Goal: Task Accomplishment & Management: Complete application form

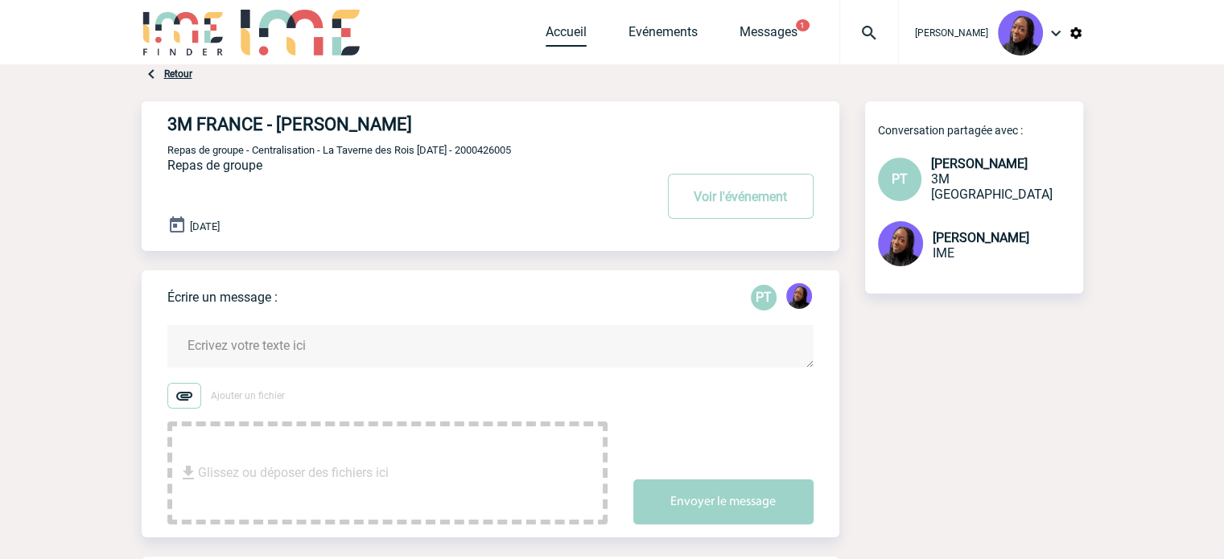
click at [576, 33] on link "Accueil" at bounding box center [566, 35] width 41 height 23
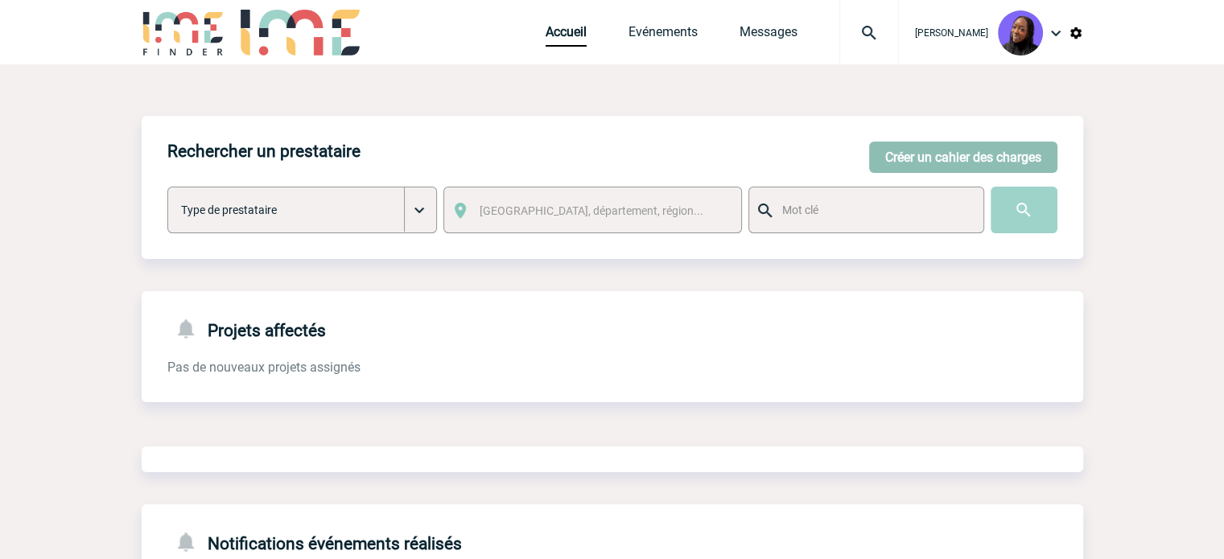
click at [998, 171] on button "Créer un cahier des charges" at bounding box center [963, 157] width 188 height 31
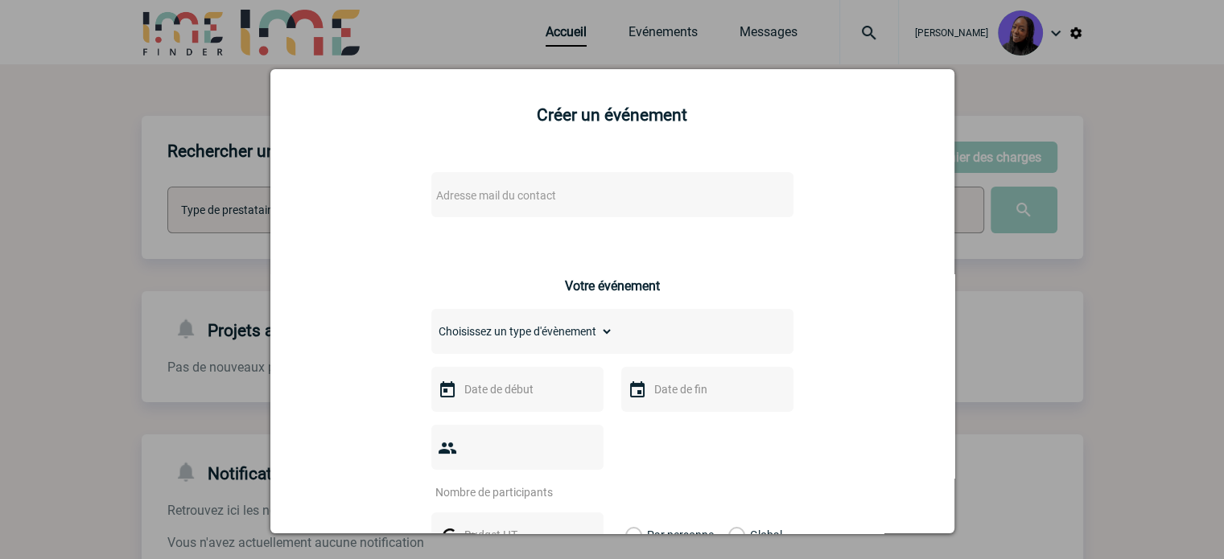
click at [551, 189] on span "Adresse mail du contact" at bounding box center [571, 195] width 282 height 23
click at [696, 219] on input "[PERSON_NAME] /FR <[PERSON_NAME][EMAIL_ADDRESS][DOMAIN_NAME]>" at bounding box center [564, 224] width 274 height 23
drag, startPoint x: 481, startPoint y: 225, endPoint x: 332, endPoint y: 215, distance: 149.3
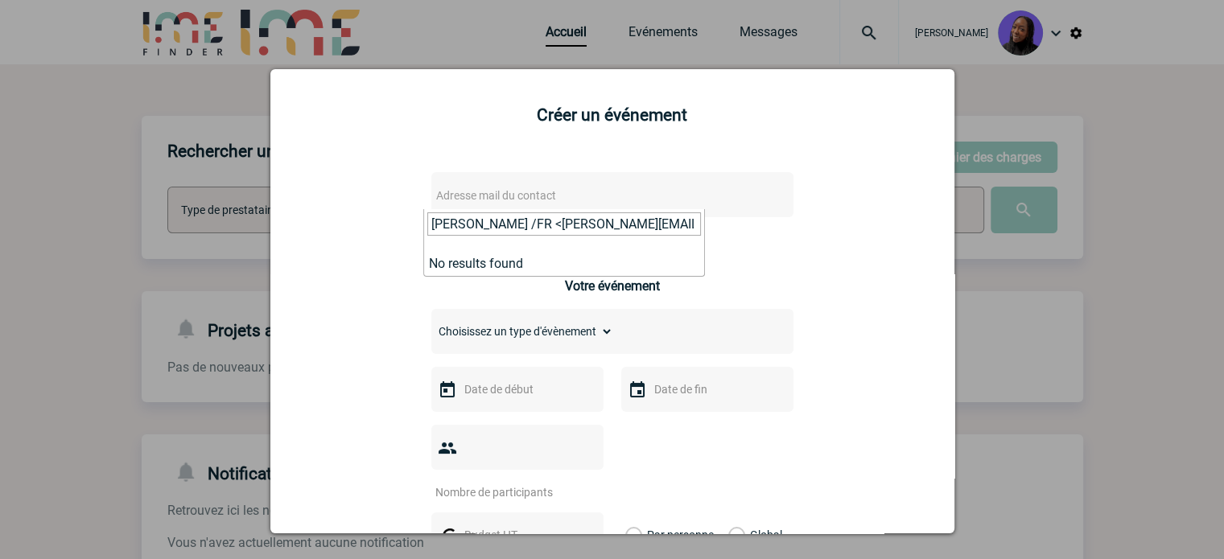
click at [332, 215] on body "[PERSON_NAME] Accueil Evénements 0" at bounding box center [612, 409] width 1224 height 818
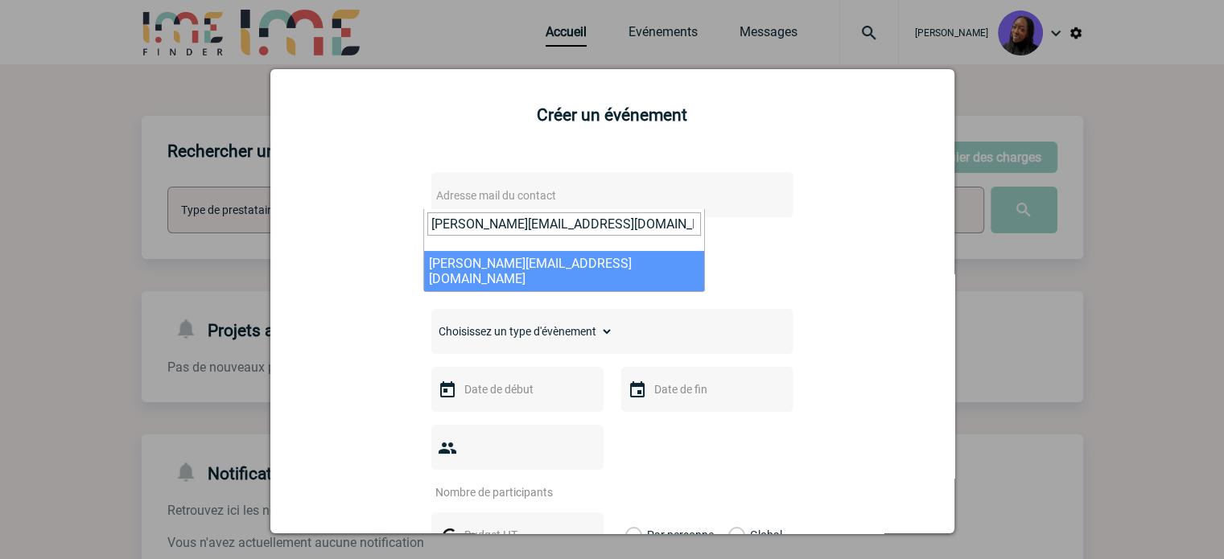
type input "[PERSON_NAME][EMAIL_ADDRESS][DOMAIN_NAME]"
select select "115231"
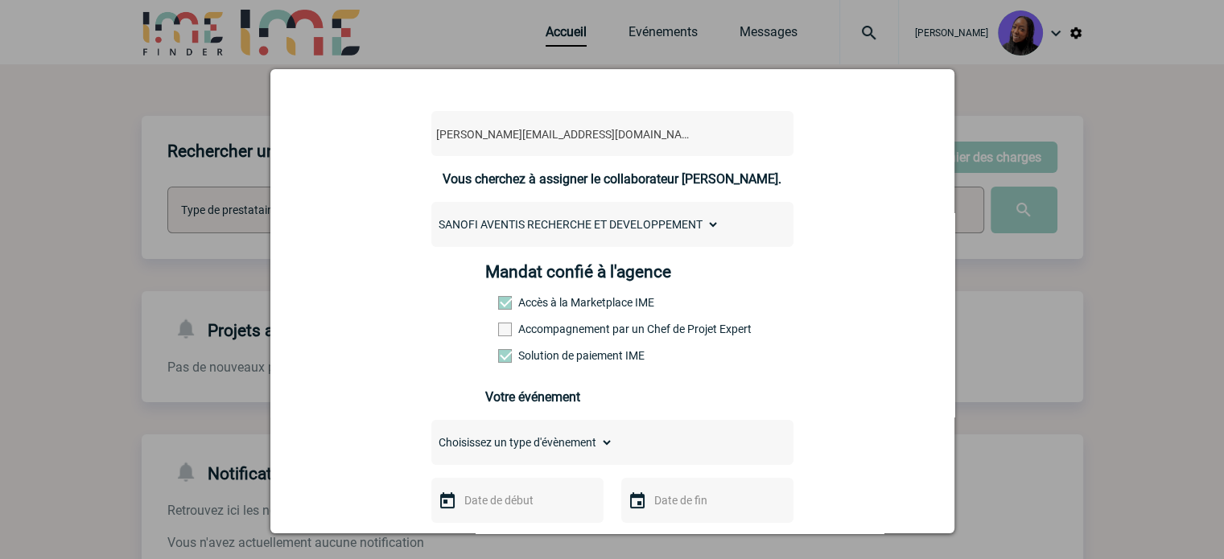
scroll to position [161, 0]
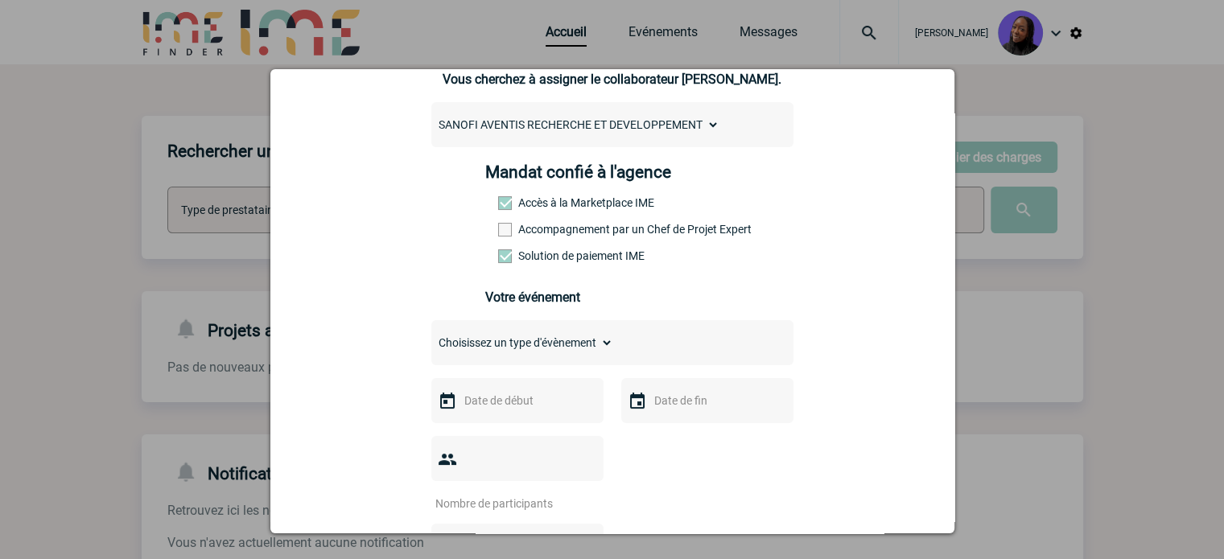
click at [532, 231] on label "Accompagnement par un Chef de Projet Expert" at bounding box center [533, 229] width 71 height 13
click at [0, 0] on input "Accompagnement par un Chef de Projet Expert" at bounding box center [0, 0] width 0 height 0
click at [543, 354] on select "Choisissez un type d'évènement Séminaire avec nuitée Séminaire sans nuitée Repa…" at bounding box center [522, 343] width 182 height 23
select select "4"
click at [431, 336] on select "Choisissez un type d'évènement Séminaire avec nuitée Séminaire sans nuitée Repa…" at bounding box center [522, 343] width 182 height 23
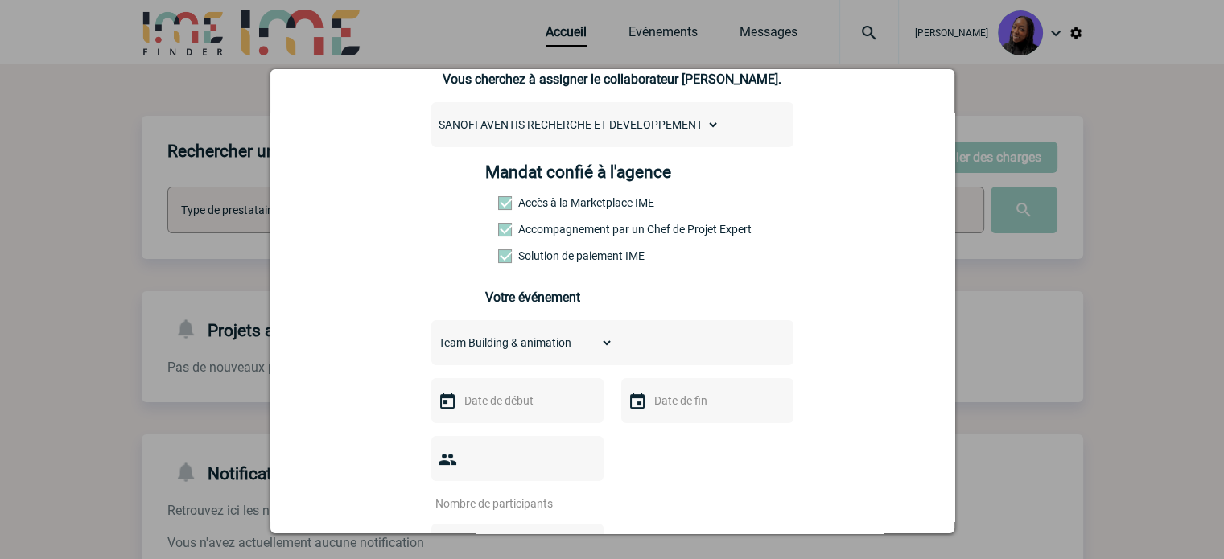
scroll to position [322, 0]
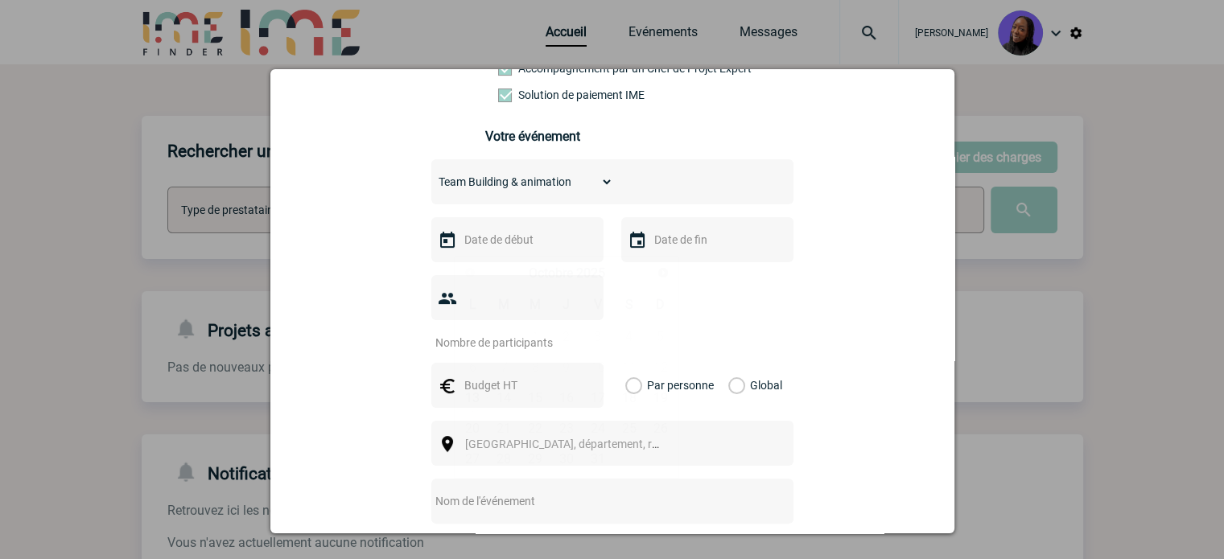
click at [512, 244] on input "text" at bounding box center [515, 239] width 111 height 21
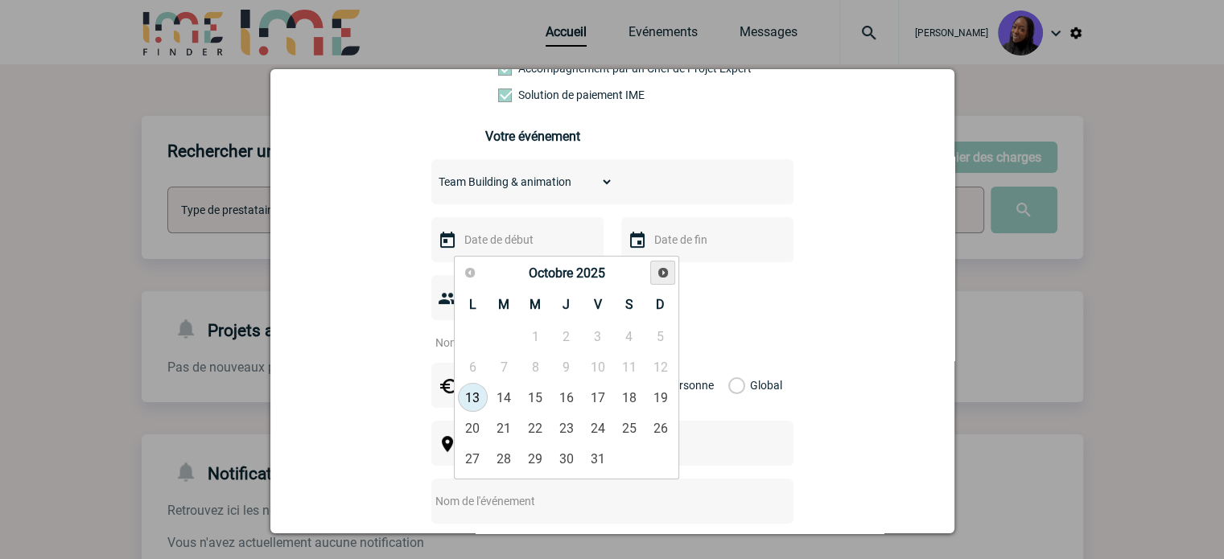
click at [663, 271] on span "Suivant" at bounding box center [663, 272] width 13 height 13
click at [531, 375] on link "5" at bounding box center [536, 367] width 30 height 29
type input "[DATE]"
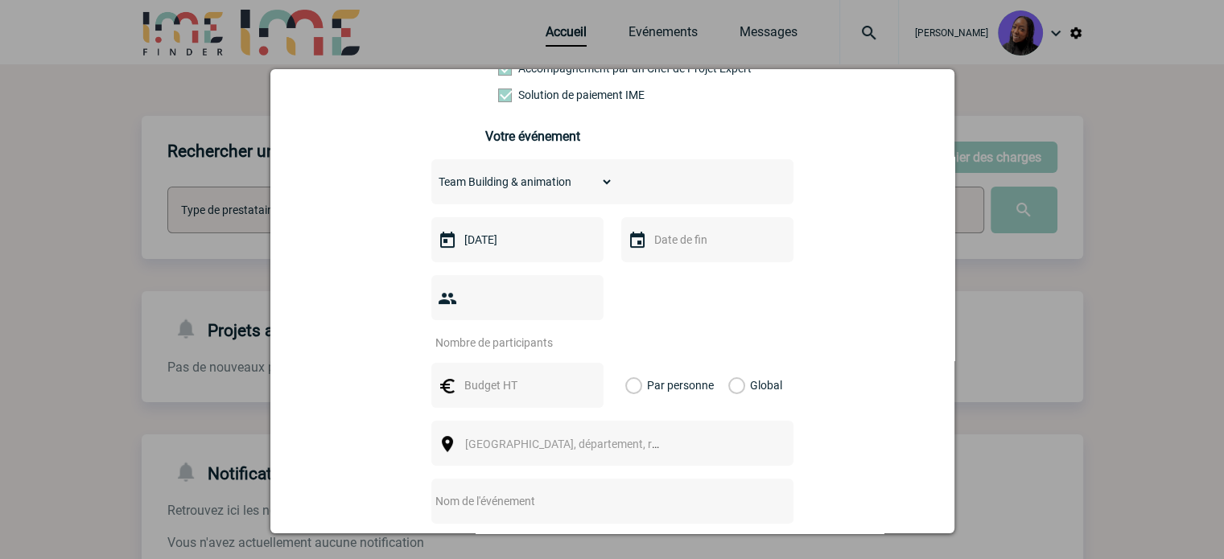
click at [707, 241] on input "text" at bounding box center [705, 239] width 111 height 21
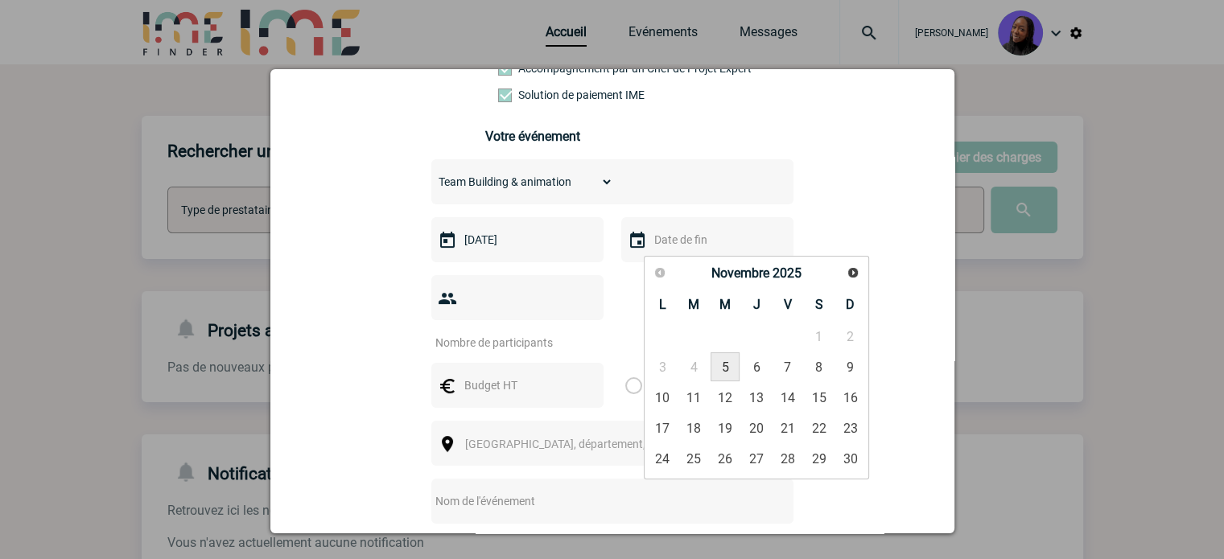
click at [729, 369] on link "5" at bounding box center [726, 367] width 30 height 29
type input "[DATE]"
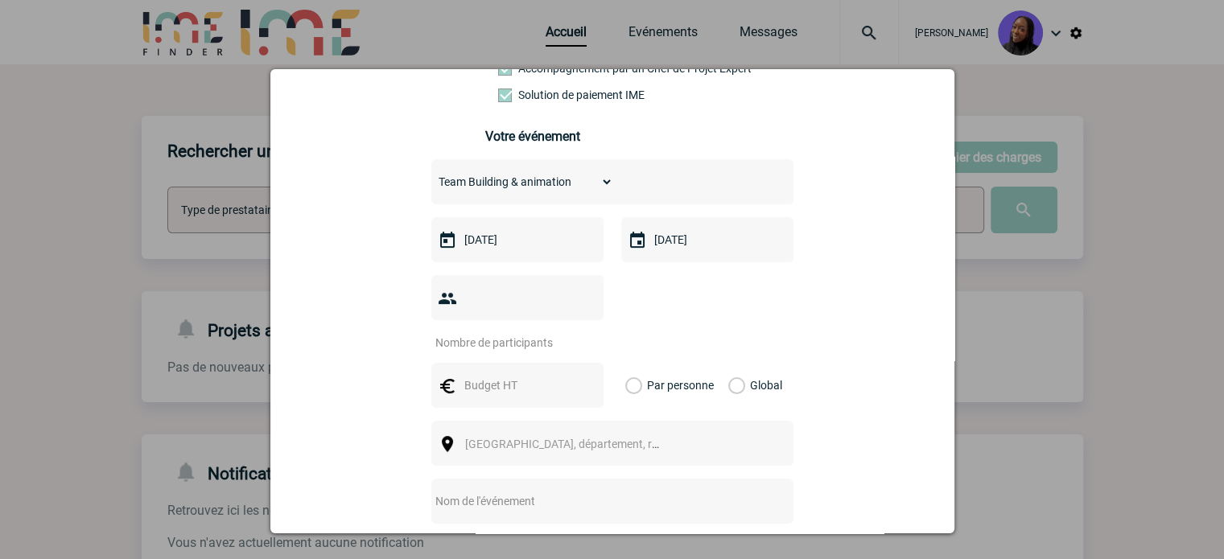
click at [510, 332] on input "number" at bounding box center [506, 342] width 151 height 21
type input "17"
click at [489, 375] on input "text" at bounding box center [515, 385] width 111 height 21
type input "1700"
click at [730, 364] on label "Global" at bounding box center [734, 385] width 10 height 45
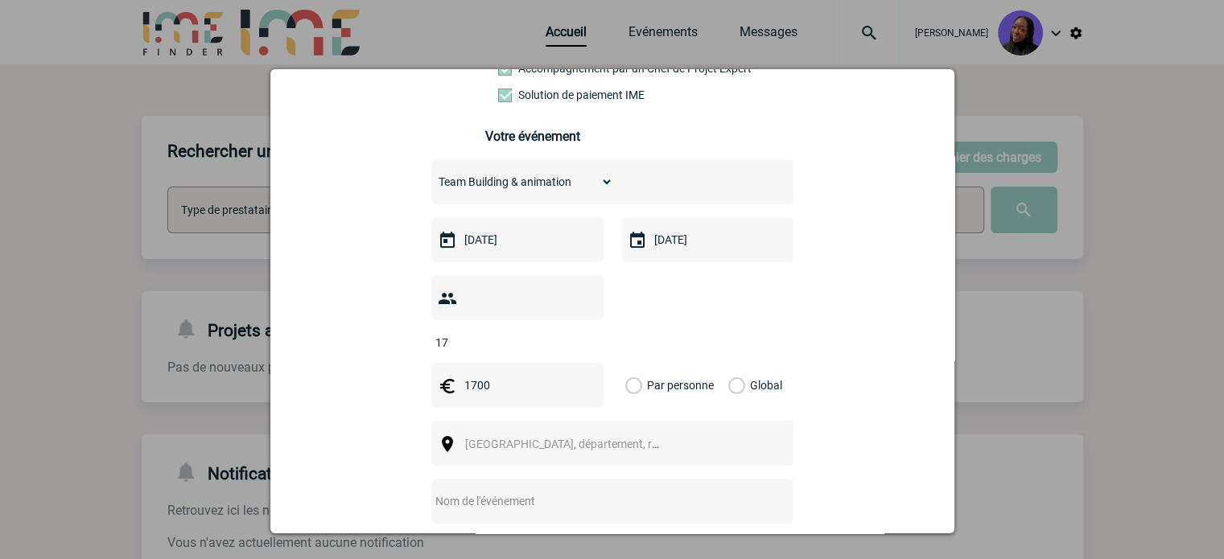
click at [0, 0] on input "Global" at bounding box center [0, 0] width 0 height 0
click at [568, 491] on input "text" at bounding box center [591, 501] width 320 height 21
click at [465, 438] on span "[GEOGRAPHIC_DATA], département, région..." at bounding box center [577, 444] width 224 height 13
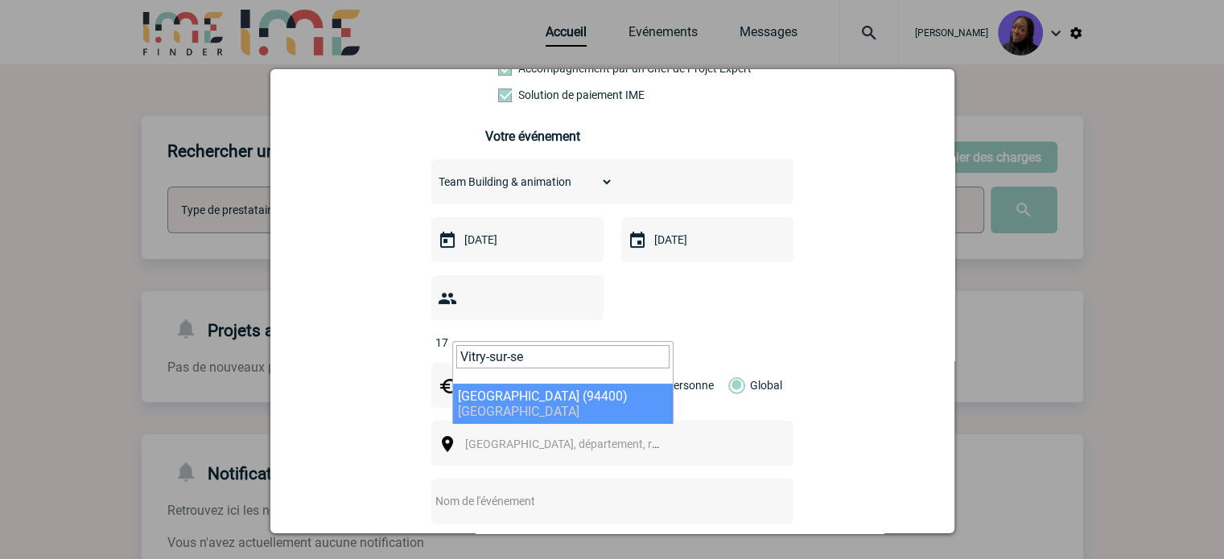
type input "Vitry-sur-se"
select select "1128"
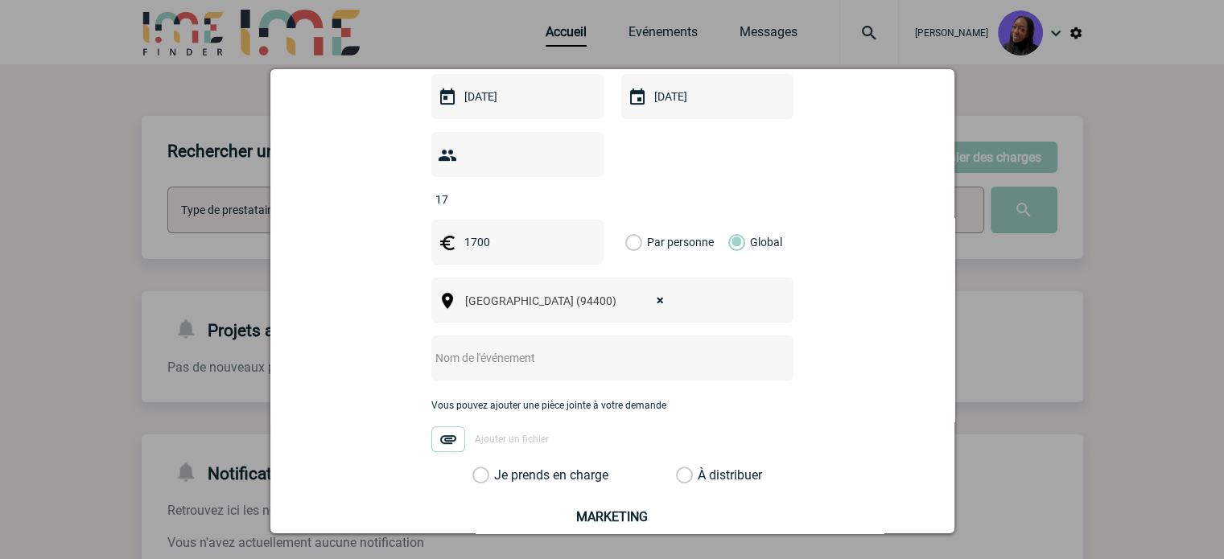
scroll to position [483, 0]
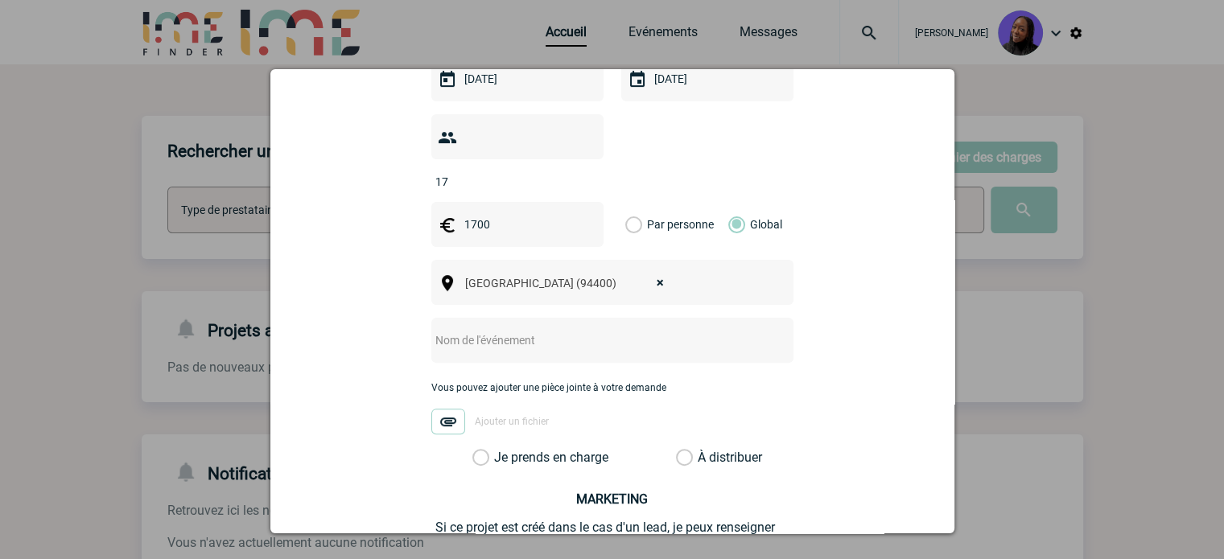
click at [500, 330] on input "text" at bounding box center [591, 340] width 320 height 21
click at [544, 330] on input "Centralisation -" at bounding box center [591, 340] width 320 height 21
paste input "TEAM BUILDING CUISINE"
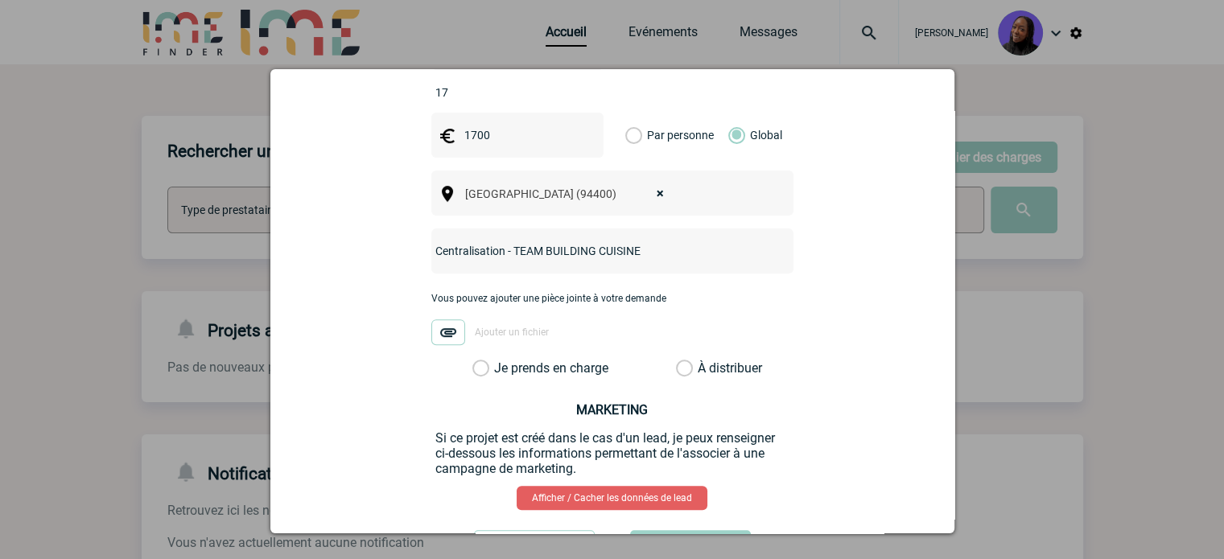
scroll to position [626, 0]
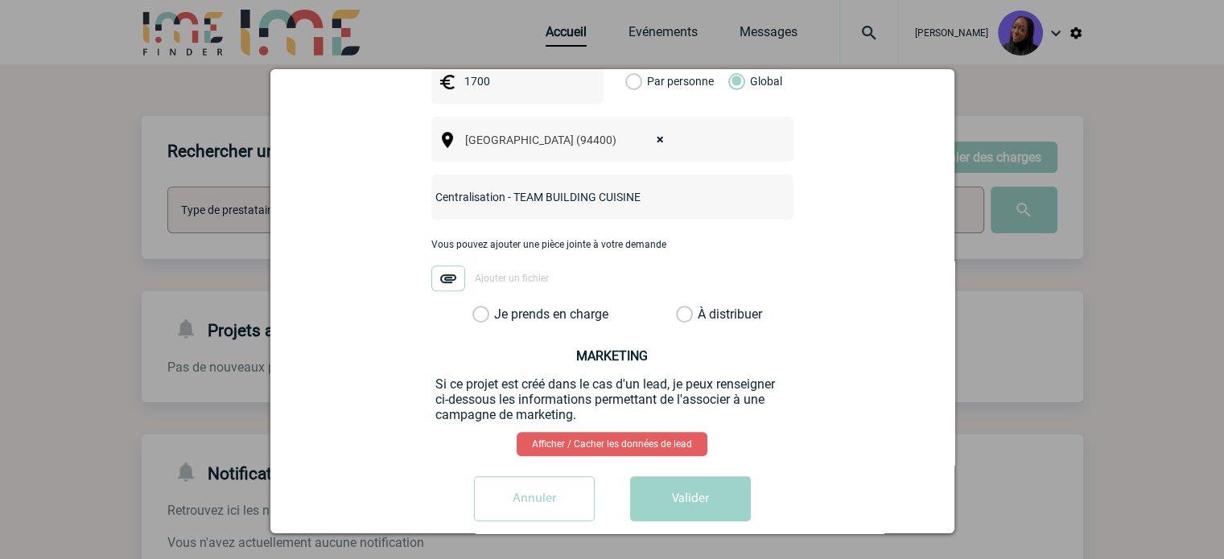
type input "Centralisation - TEAM BUILDING CUISINE"
click at [482, 307] on label "Je prends en charge" at bounding box center [486, 315] width 27 height 16
click at [0, 0] on input "Je prends en charge" at bounding box center [0, 0] width 0 height 0
click at [685, 481] on button "Valider" at bounding box center [690, 499] width 121 height 45
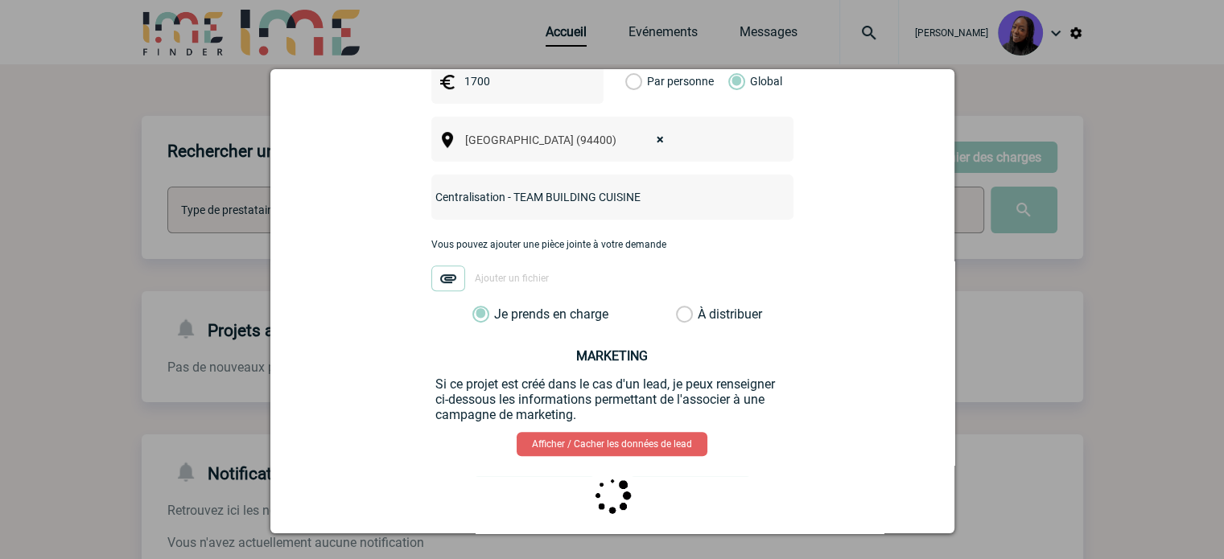
scroll to position [0, 0]
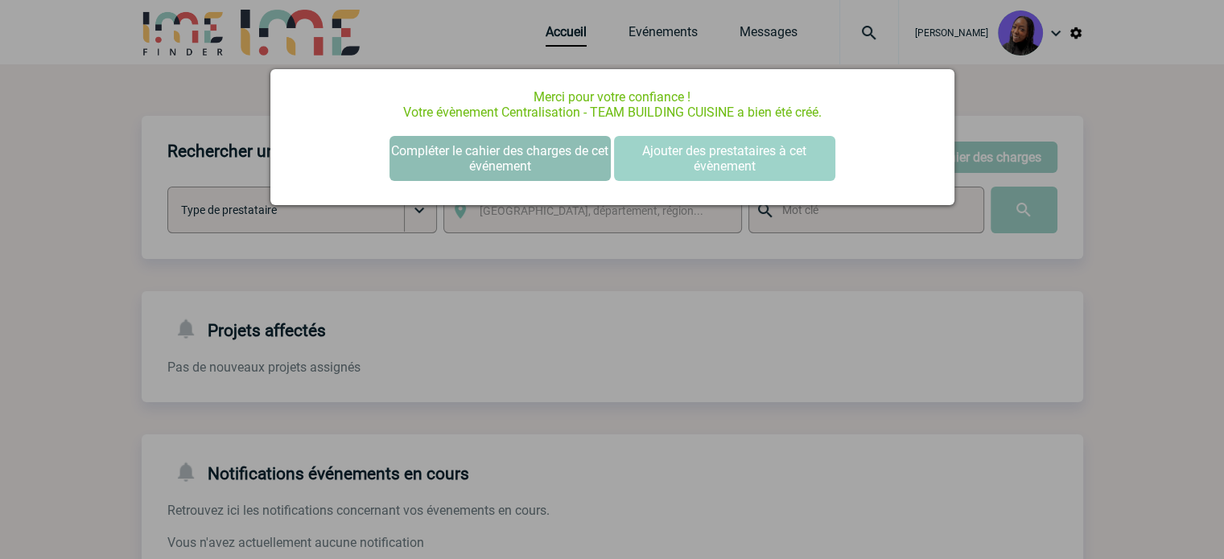
click at [464, 152] on button "Compléter le cahier des charges de cet événement" at bounding box center [500, 158] width 221 height 45
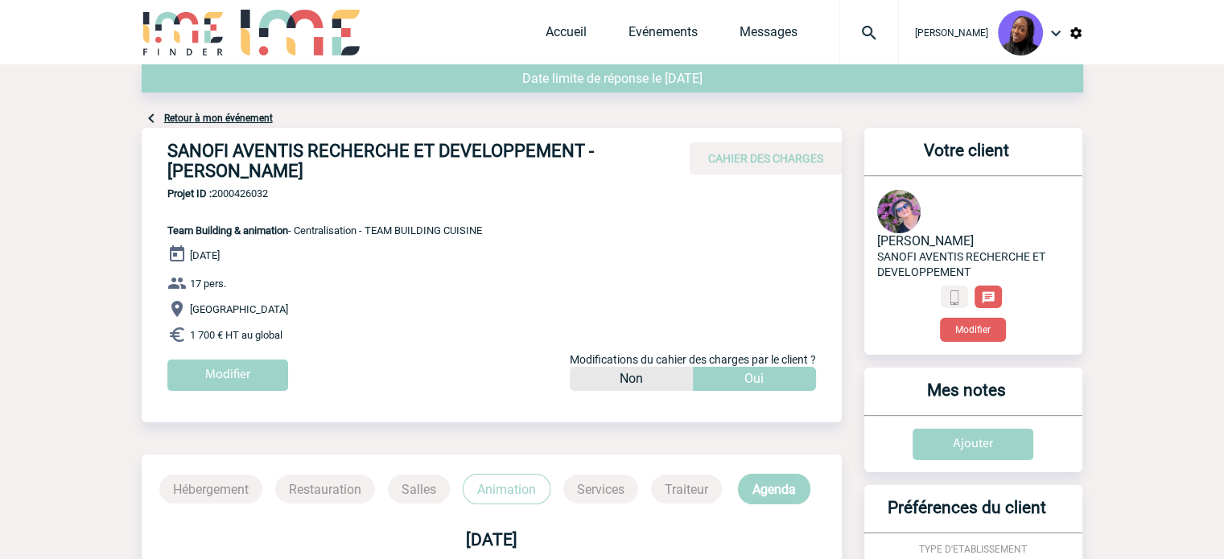
click at [338, 151] on h4 "SANOFI AVENTIS RECHERCHE ET DEVELOPPEMENT - Elisabeth SEGALA-PASCAL" at bounding box center [408, 161] width 483 height 40
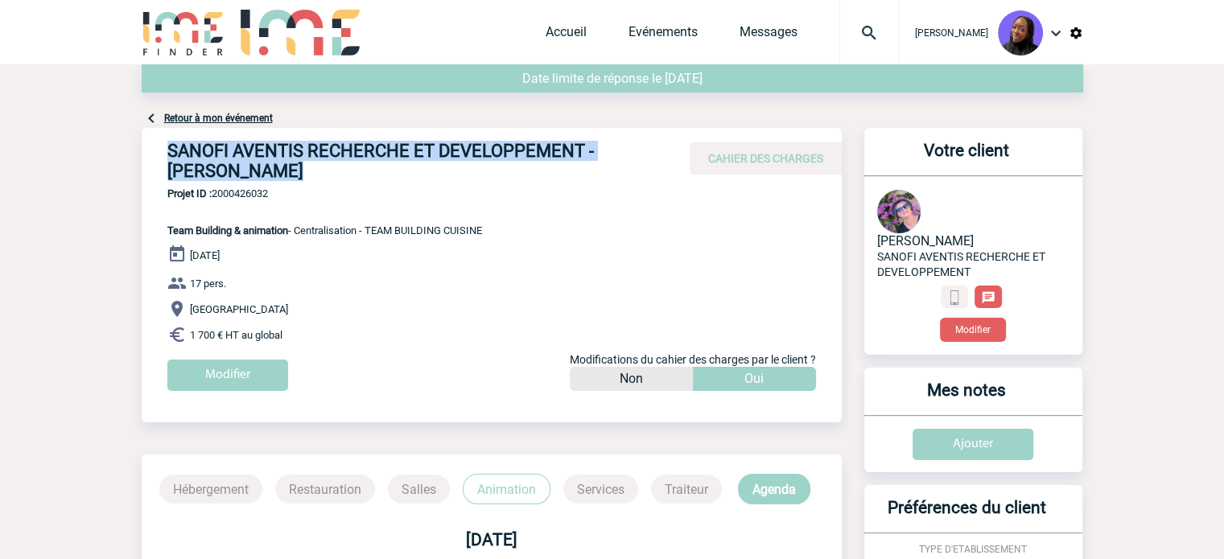
click at [338, 151] on h4 "SANOFI AVENTIS RECHERCHE ET DEVELOPPEMENT - Elisabeth SEGALA-PASCAL" at bounding box center [408, 161] width 483 height 40
copy div "SANOFI AVENTIS RECHERCHE ET DEVELOPPEMENT - Elisabeth SEGALA-PASCAL"
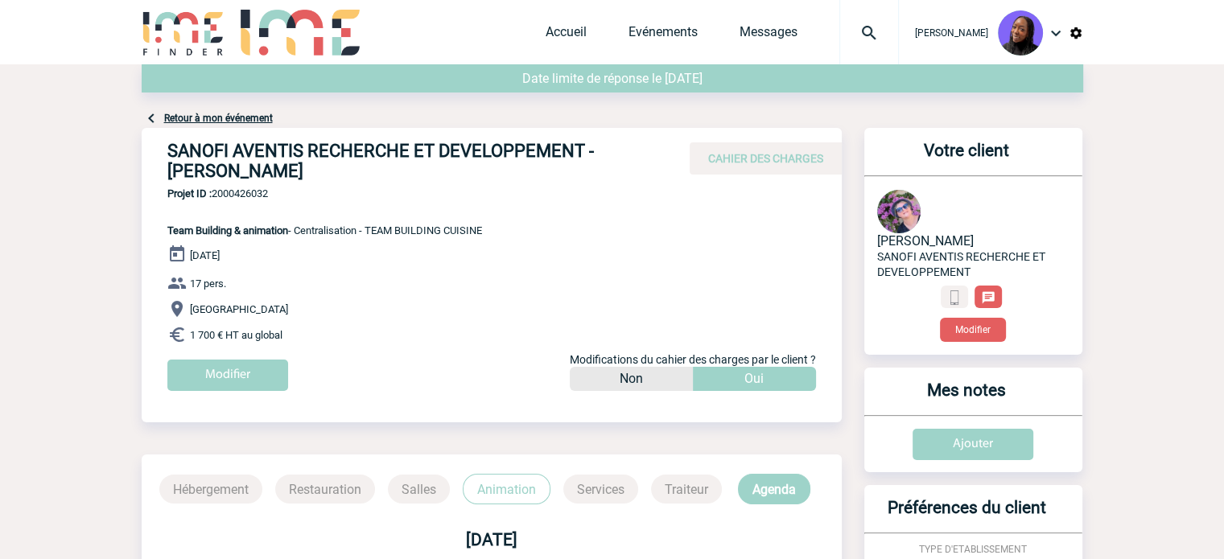
click at [265, 192] on span "Projet ID : 2000426032" at bounding box center [324, 194] width 315 height 12
copy span "2000426032"
drag, startPoint x: 290, startPoint y: 343, endPoint x: 155, endPoint y: 233, distance: 173.4
click at [155, 233] on div "SANOFI AVENTIS RECHERCHE ET DEVELOPPEMENT - Elisabeth SEGALA-PASCAL CAHIER DES …" at bounding box center [492, 265] width 700 height 275
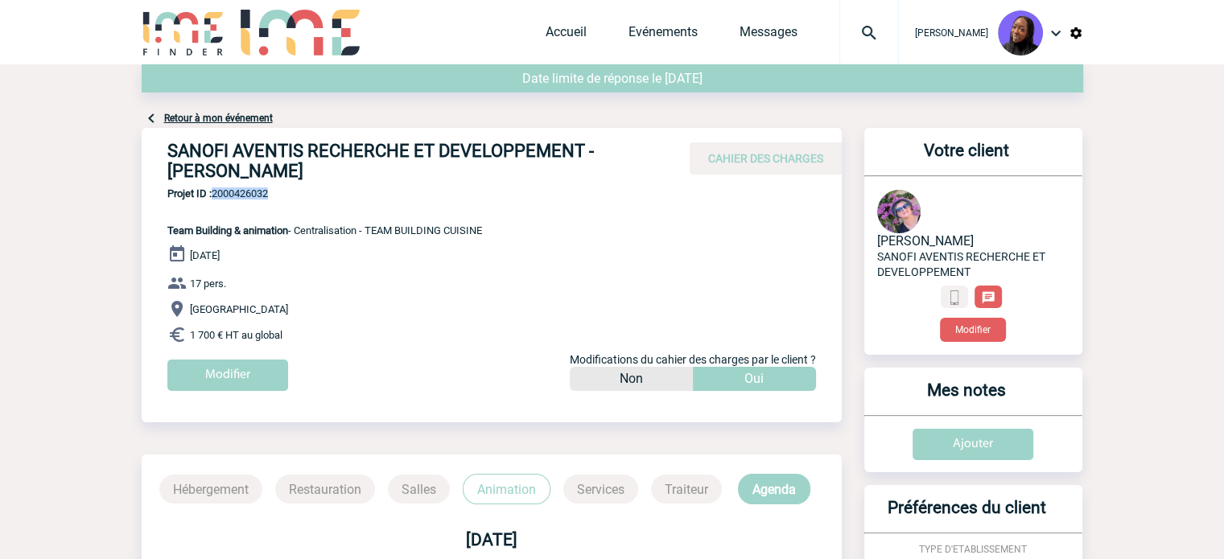
copy div "Team Building & animation - Centralisation - TEAM BUILDING CUISINE 05 Novembre …"
